Goal: Communication & Community: Answer question/provide support

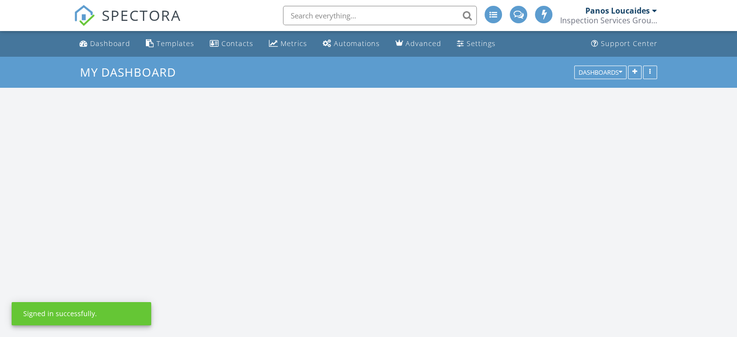
scroll to position [1236, 752]
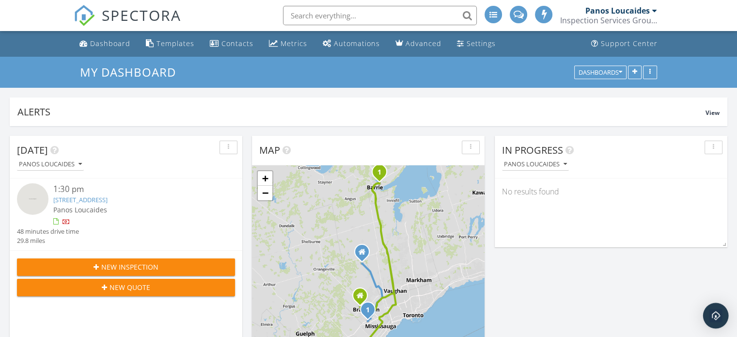
click at [712, 316] on img "Open Intercom Messenger" at bounding box center [716, 315] width 13 height 13
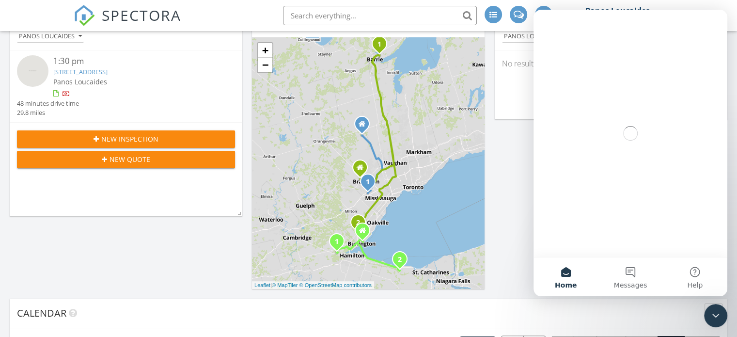
scroll to position [145, 0]
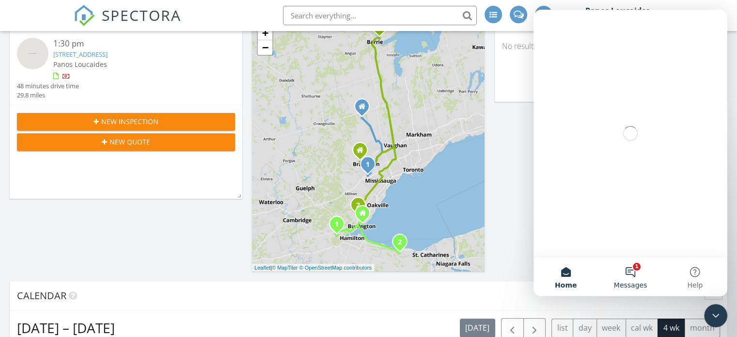
click at [630, 275] on button "1 Messages" at bounding box center [630, 276] width 64 height 39
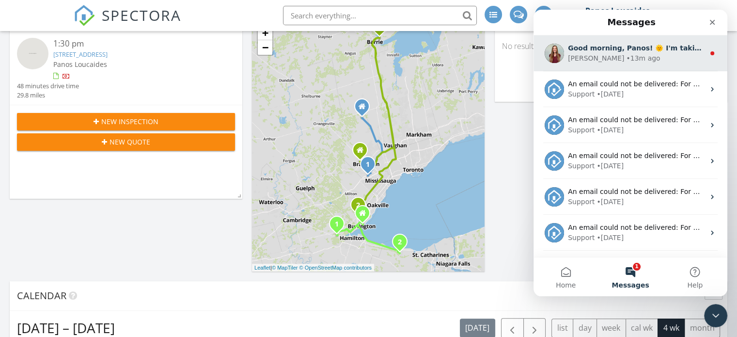
click at [615, 53] on div "[PERSON_NAME] • 13m ago" at bounding box center [636, 58] width 137 height 10
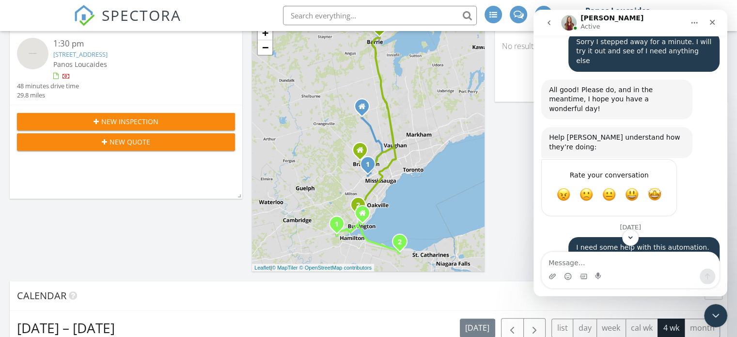
scroll to position [1342, 0]
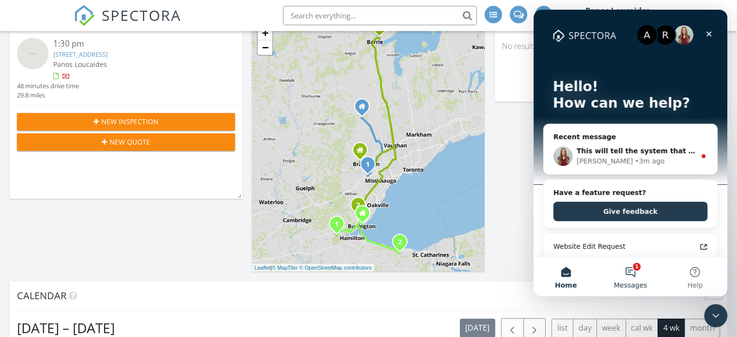
click at [639, 274] on button "1 Messages" at bounding box center [630, 276] width 64 height 39
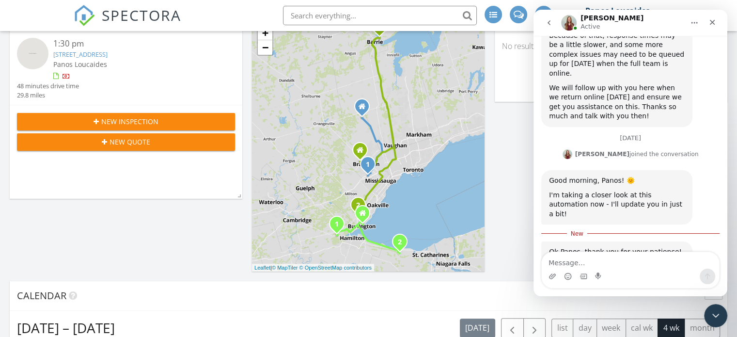
scroll to position [1832, 0]
click at [645, 298] on img "Ali says…" at bounding box center [614, 329] width 130 height 63
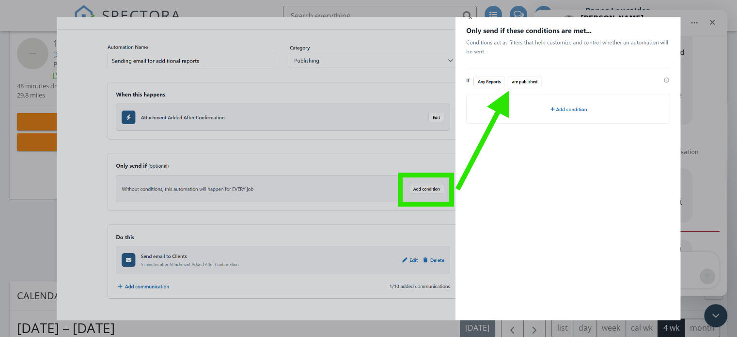
scroll to position [0, 0]
click at [711, 23] on div "Close" at bounding box center [713, 19] width 9 height 9
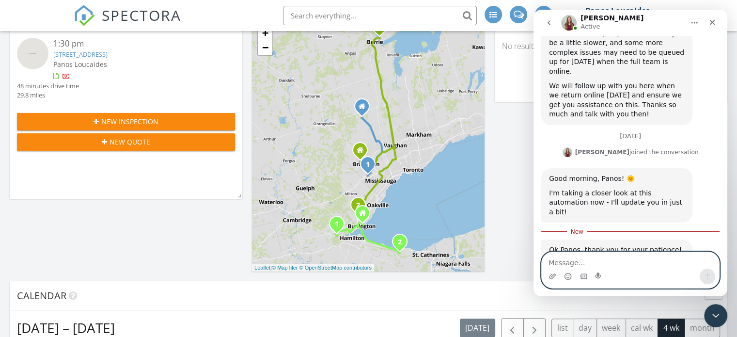
click at [582, 261] on textarea "Message…" at bounding box center [630, 260] width 177 height 16
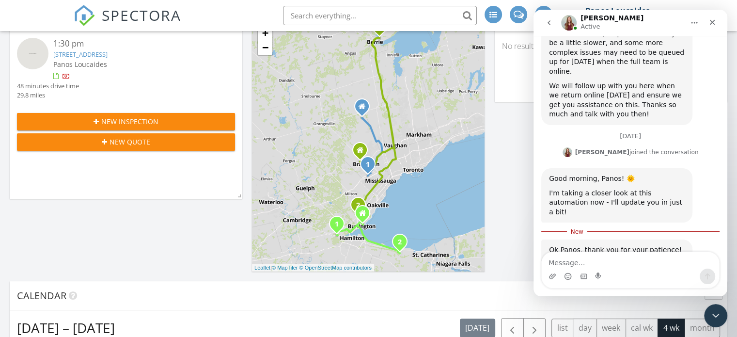
click at [545, 6] on div at bounding box center [543, 14] width 17 height 17
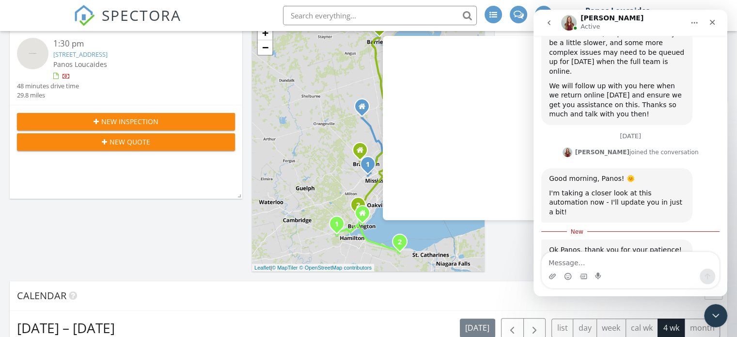
click at [539, 7] on div at bounding box center [543, 14] width 17 height 17
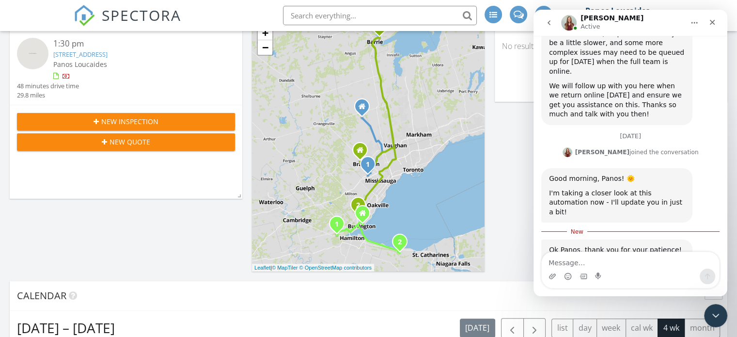
click at [580, 298] on img "Ali says…" at bounding box center [614, 329] width 130 height 63
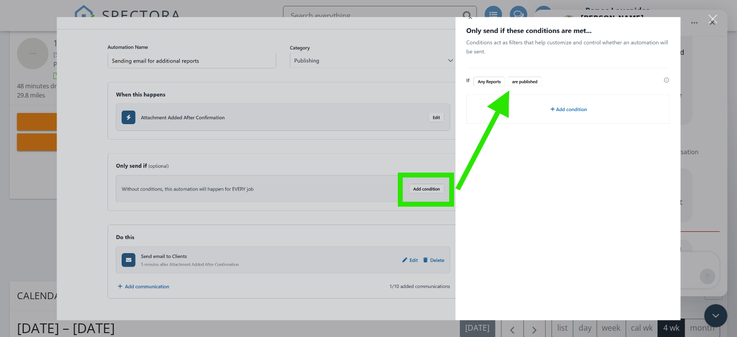
click at [715, 19] on div "Close" at bounding box center [713, 19] width 9 height 9
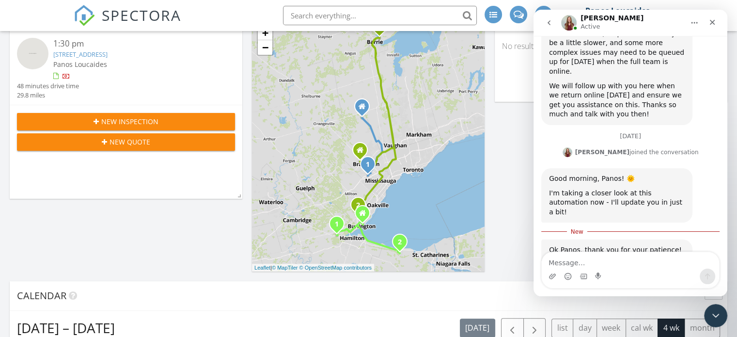
click at [692, 21] on icon "Home" at bounding box center [695, 23] width 8 height 8
click at [688, 21] on button "Home" at bounding box center [694, 23] width 18 height 18
click at [713, 315] on icon "Close Intercom Messenger" at bounding box center [715, 314] width 12 height 12
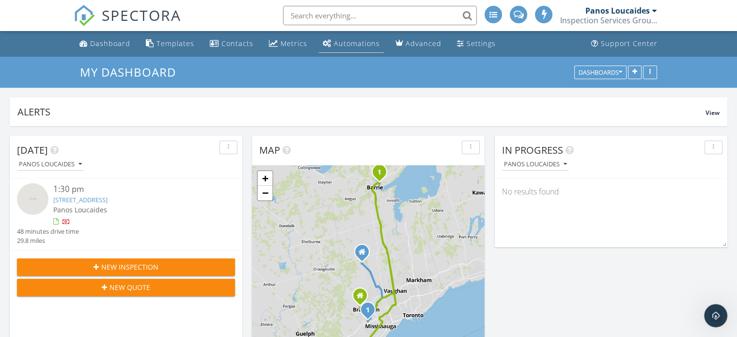
click at [341, 46] on div "Automations" at bounding box center [357, 43] width 46 height 9
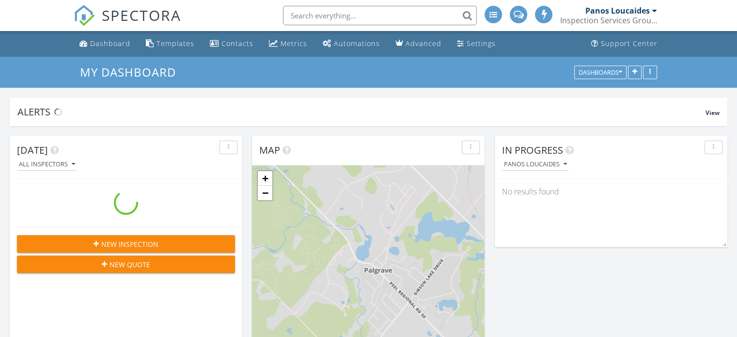
scroll to position [1236, 752]
click at [655, 11] on div at bounding box center [654, 11] width 5 height 8
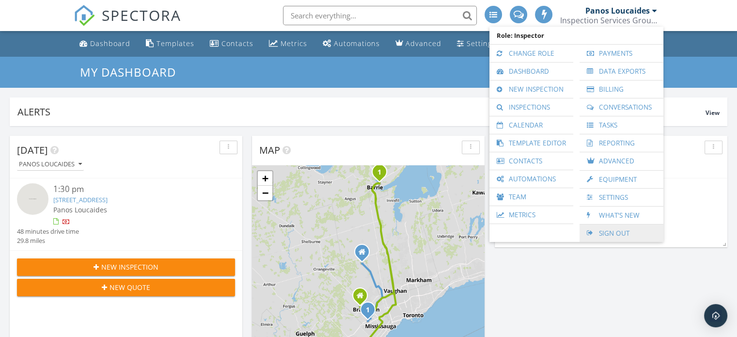
click at [613, 233] on link "Sign Out" at bounding box center [622, 232] width 74 height 17
